Goal: Information Seeking & Learning: Learn about a topic

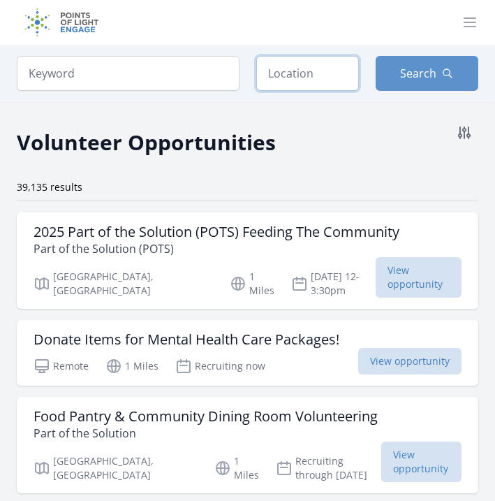
click at [317, 77] on input "text" at bounding box center [307, 73] width 103 height 35
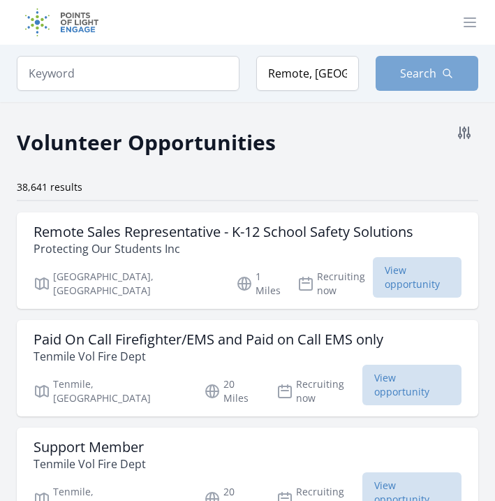
click at [411, 84] on button "Search" at bounding box center [427, 73] width 103 height 35
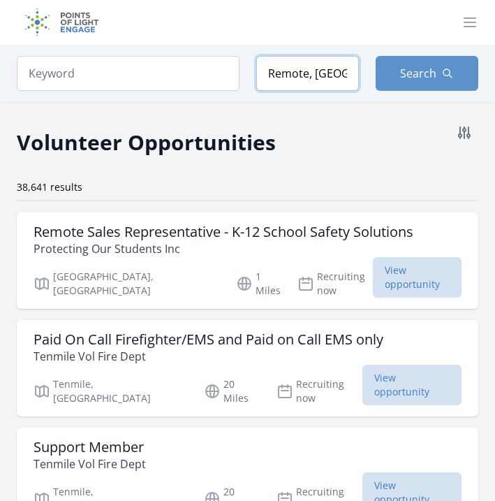
click at [316, 83] on input "Remote, [GEOGRAPHIC_DATA], [GEOGRAPHIC_DATA]" at bounding box center [307, 73] width 103 height 35
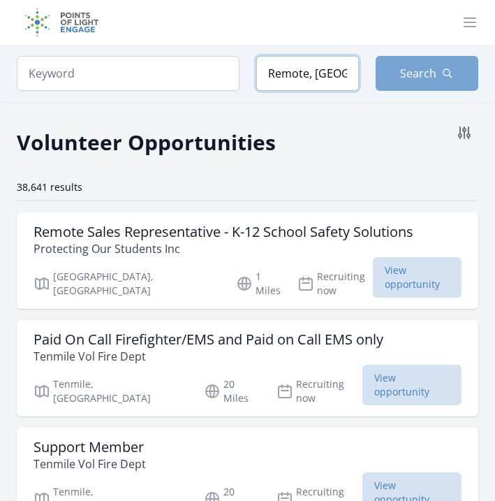
drag, startPoint x: 314, startPoint y: 80, endPoint x: 390, endPoint y: 79, distance: 75.4
click at [390, 80] on form "Keyword Location Remote, [GEOGRAPHIC_DATA], [GEOGRAPHIC_DATA] Search" at bounding box center [248, 73] width 462 height 35
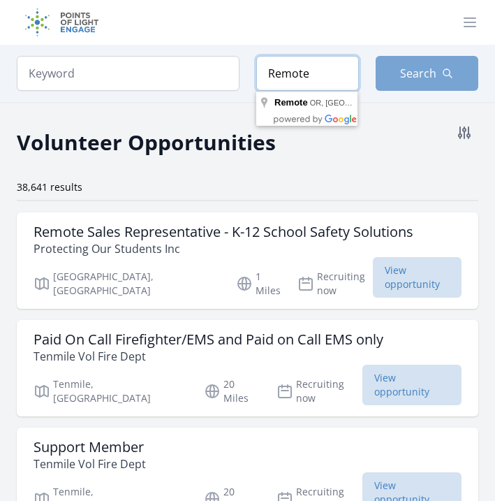
type input "Remote"
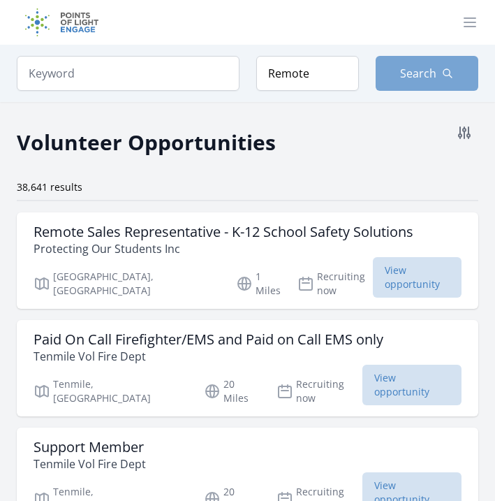
click at [434, 59] on button "Search" at bounding box center [427, 73] width 103 height 35
click at [426, 73] on span "Search" at bounding box center [418, 73] width 36 height 17
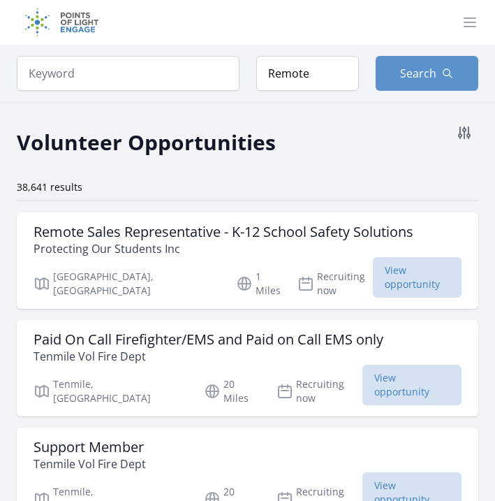
click at [216, 99] on div "Keyword Location Remote Search" at bounding box center [247, 73] width 495 height 57
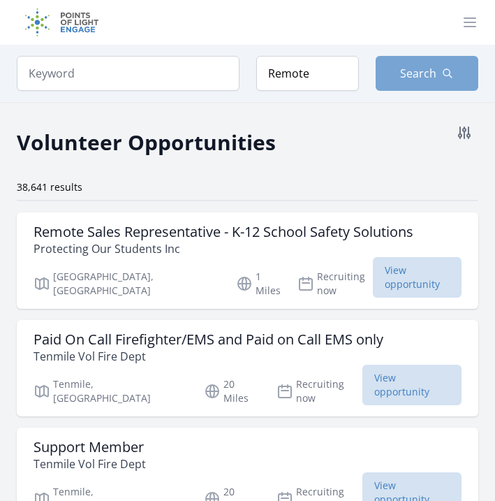
click at [414, 89] on button "Search" at bounding box center [427, 73] width 103 height 35
